Goal: Task Accomplishment & Management: Complete application form

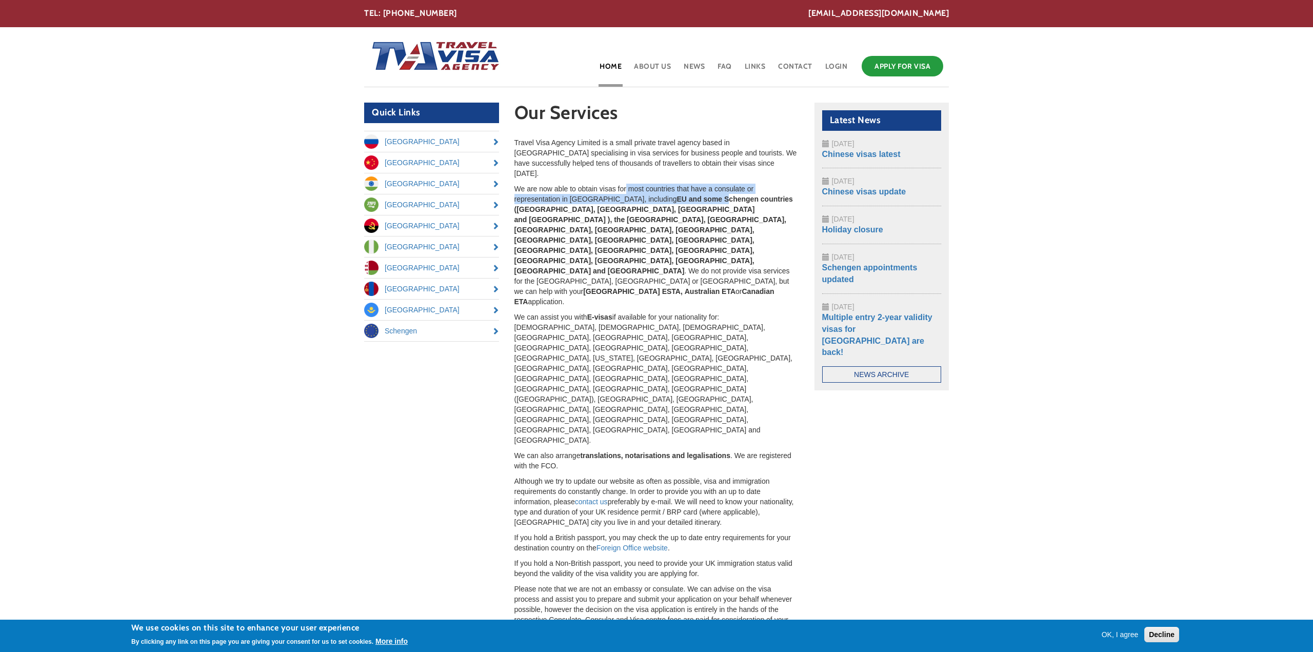
drag, startPoint x: 626, startPoint y: 175, endPoint x: 669, endPoint y: 192, distance: 46.1
click at [673, 192] on p "We are now able to obtain visas for most countries that have a consulate or rep…" at bounding box center [656, 245] width 285 height 123
click at [635, 195] on strong "EU and some Schengen countries ([GEOGRAPHIC_DATA], [GEOGRAPHIC_DATA], [GEOGRAPH…" at bounding box center [653, 235] width 278 height 80
drag, startPoint x: 652, startPoint y: 186, endPoint x: 724, endPoint y: 190, distance: 71.9
click at [724, 195] on strong "EU and some Schengen countries ([GEOGRAPHIC_DATA], [GEOGRAPHIC_DATA], [GEOGRAPH…" at bounding box center [653, 235] width 278 height 80
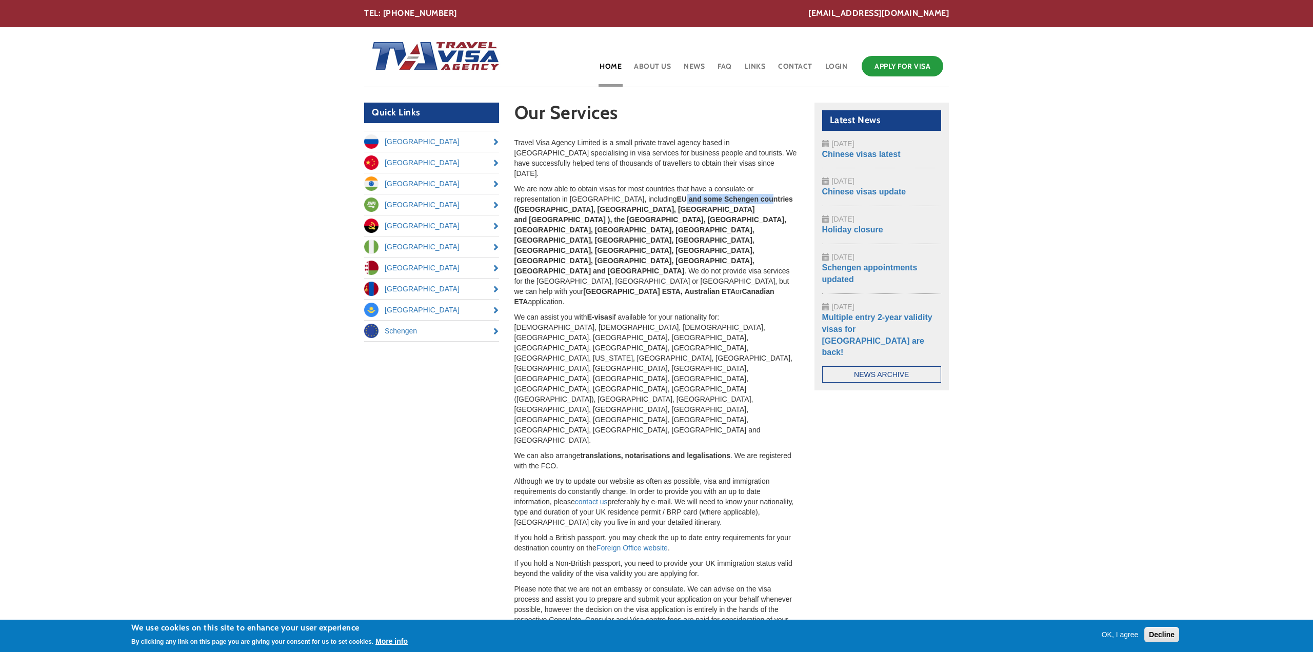
click at [724, 195] on strong "EU and some Schengen countries ([GEOGRAPHIC_DATA], [GEOGRAPHIC_DATA], [GEOGRAPH…" at bounding box center [653, 235] width 278 height 80
drag, startPoint x: 641, startPoint y: 195, endPoint x: 551, endPoint y: 196, distance: 89.7
click at [551, 196] on strong "EU and some Schengen countries ([GEOGRAPHIC_DATA], [GEOGRAPHIC_DATA], [GEOGRAPH…" at bounding box center [653, 235] width 278 height 80
click at [708, 194] on p "We are now able to obtain visas for most countries that have a consulate or rep…" at bounding box center [656, 245] width 285 height 123
click at [928, 71] on link "Apply for Visa" at bounding box center [903, 66] width 82 height 21
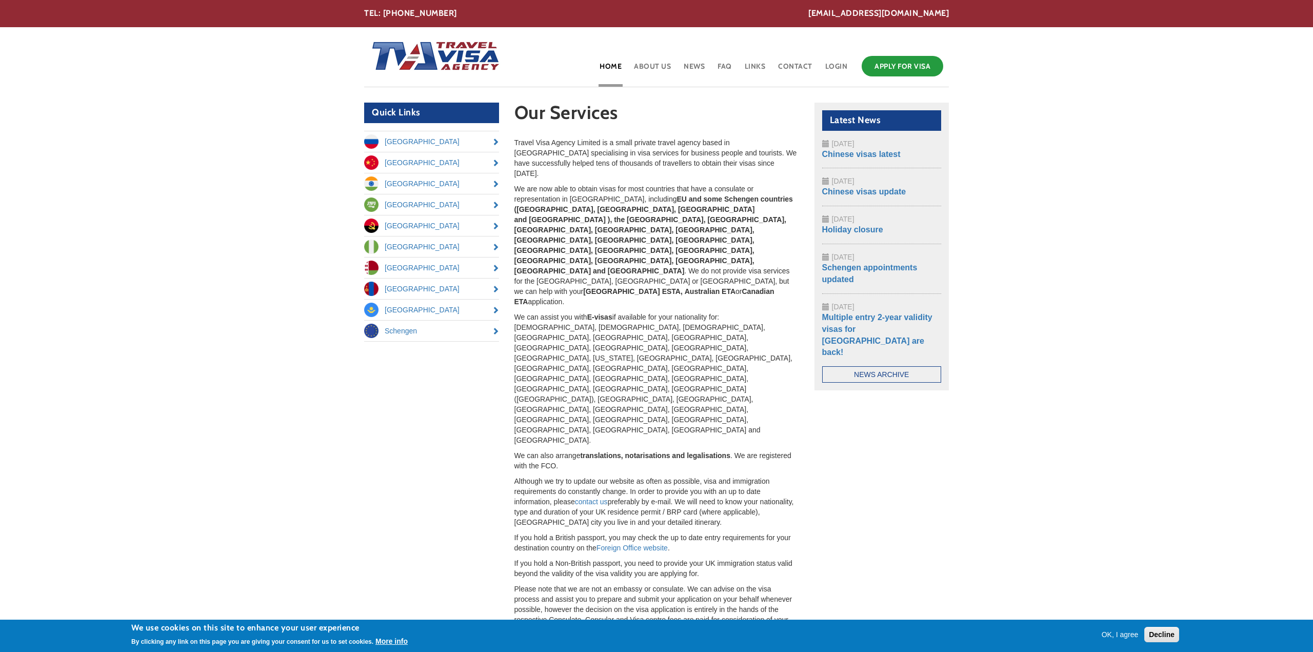
drag, startPoint x: 466, startPoint y: 129, endPoint x: 460, endPoint y: 125, distance: 6.6
